Goal: Task Accomplishment & Management: Complete application form

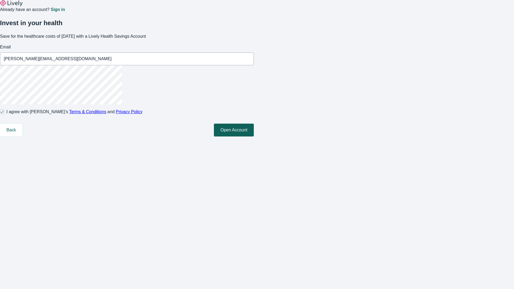
click at [254, 136] on button "Open Account" at bounding box center [234, 130] width 40 height 13
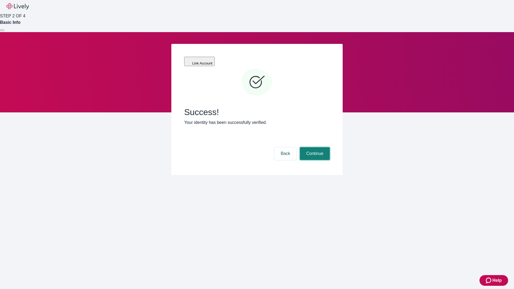
click at [314, 147] on button "Continue" at bounding box center [315, 153] width 30 height 13
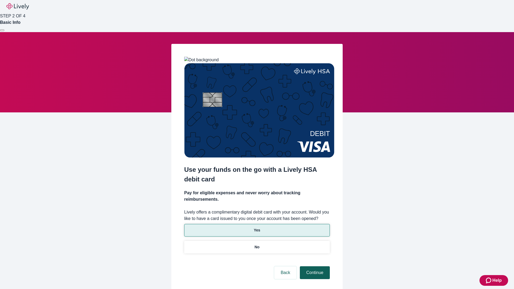
click at [257, 227] on p "Yes" at bounding box center [257, 230] width 6 height 6
click at [314, 266] on button "Continue" at bounding box center [315, 272] width 30 height 13
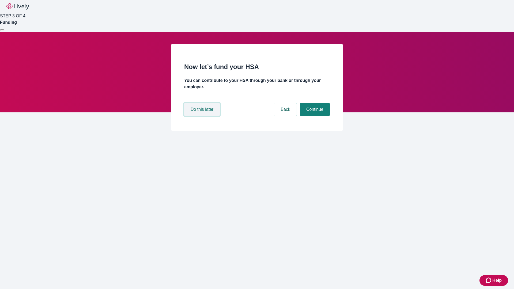
click at [203, 116] on button "Do this later" at bounding box center [202, 109] width 36 height 13
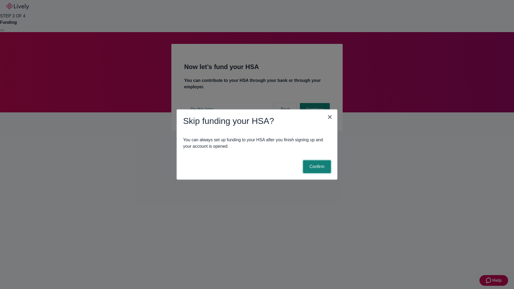
click at [316, 167] on button "Confirm" at bounding box center [317, 166] width 28 height 13
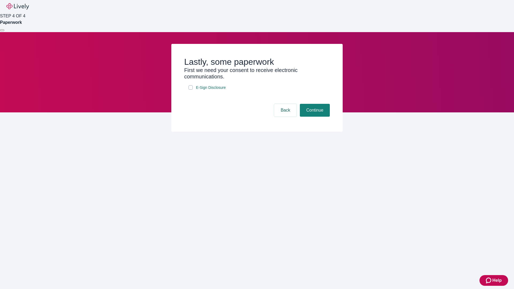
click at [190, 90] on input "E-Sign Disclosure" at bounding box center [190, 87] width 4 height 4
checkbox input "true"
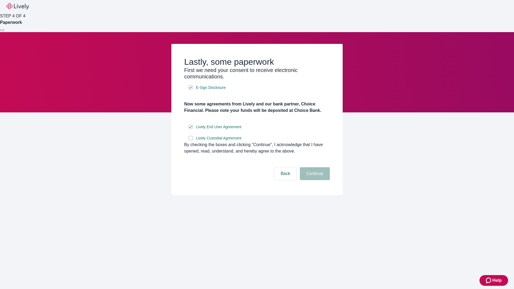
click at [190, 140] on input "Lively Custodial Agreement" at bounding box center [190, 138] width 4 height 4
checkbox input "true"
click at [314, 180] on button "Continue" at bounding box center [315, 173] width 30 height 13
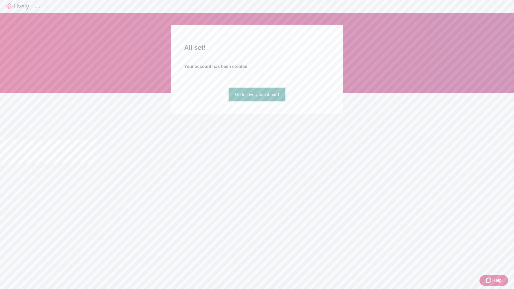
click at [257, 101] on link "Go to Lively dashboard" at bounding box center [256, 94] width 57 height 13
